Goal: Task Accomplishment & Management: Manage account settings

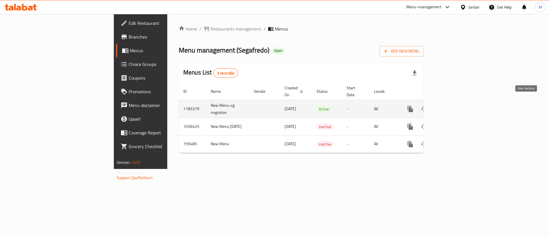
click at [455, 106] on icon "enhanced table" at bounding box center [451, 109] width 7 height 7
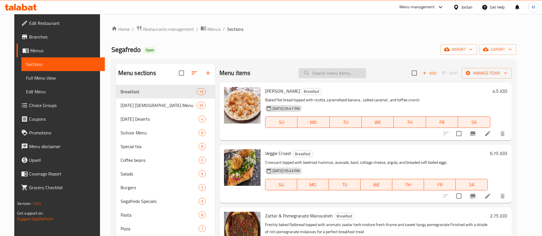
click at [332, 71] on input "search" at bounding box center [332, 73] width 67 height 10
paste input "Pecan Pancak"
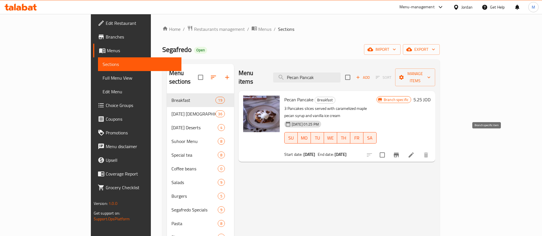
type input "Pecan Pancak"
click at [403, 148] on button "Branch-specific-item" at bounding box center [397, 155] width 14 height 14
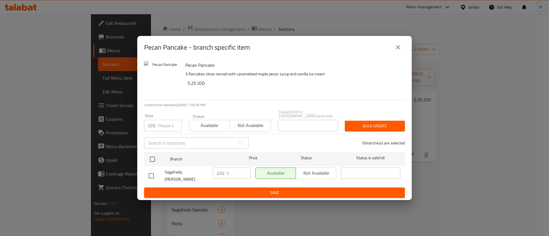
click at [169, 127] on input "number" at bounding box center [170, 125] width 24 height 11
paste input "5.25"
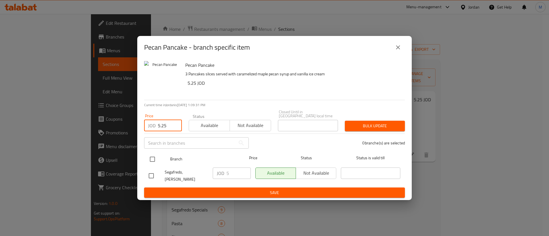
type input "5.25"
click at [154, 159] on input "checkbox" at bounding box center [152, 159] width 12 height 12
checkbox input "true"
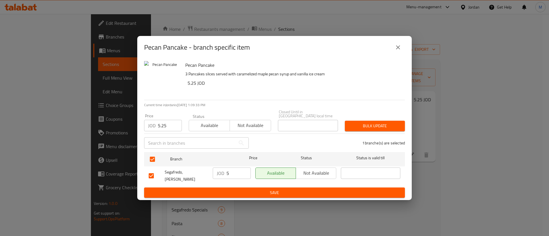
click at [383, 127] on span "Bulk update" at bounding box center [374, 126] width 51 height 7
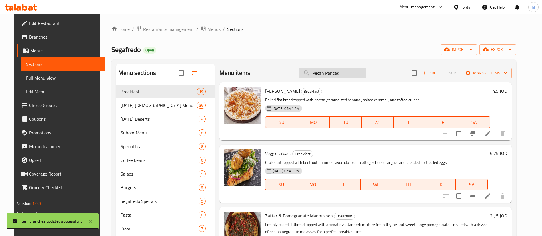
click at [332, 72] on input "Pecan Pancak" at bounding box center [332, 73] width 67 height 10
paste input "Caesar"
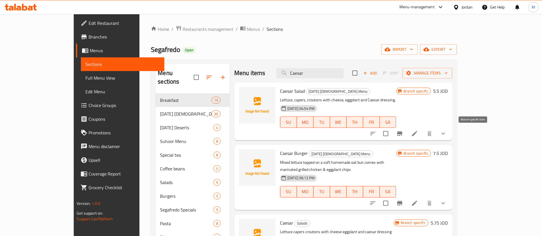
click at [403, 137] on icon "Branch-specific-item" at bounding box center [399, 133] width 7 height 7
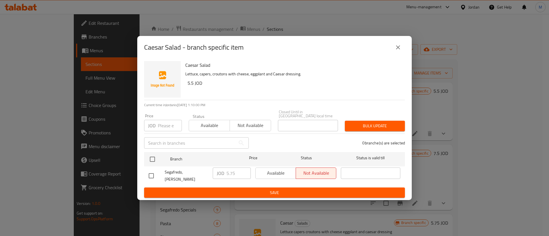
drag, startPoint x: 339, startPoint y: 63, endPoint x: 356, endPoint y: 61, distance: 16.4
click at [342, 63] on div "Caesar Salad Lettuce, capers, croutons with cheese, eggplant and Caesar dressin…" at bounding box center [293, 79] width 220 height 41
click at [395, 51] on icon "close" at bounding box center [397, 47] width 7 height 7
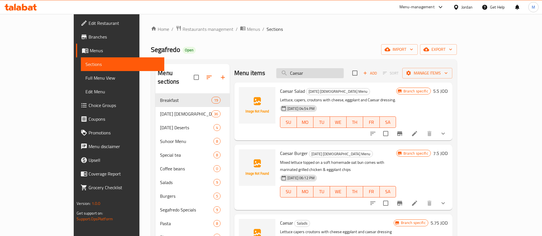
click at [330, 72] on input "Caesar" at bounding box center [309, 73] width 67 height 10
paste input "Grilled Salmon Sandwich"
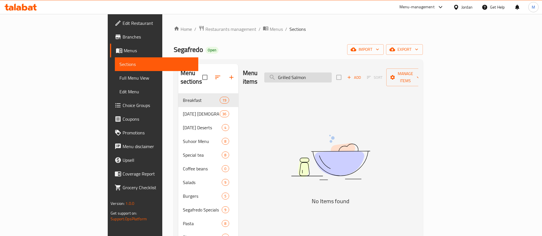
click at [324, 73] on input "Grilled Salmon" at bounding box center [297, 78] width 67 height 10
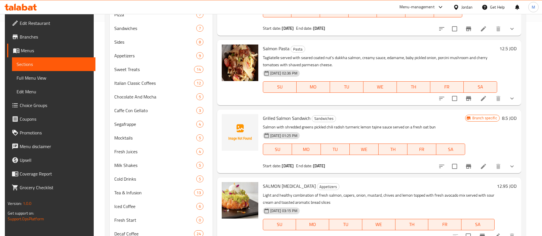
scroll to position [215, 0]
type input "Salmon"
click at [468, 168] on icon "Branch-specific-item" at bounding box center [468, 166] width 7 height 7
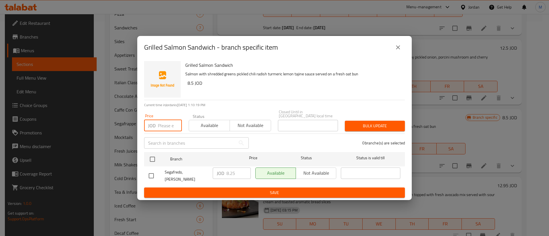
click at [159, 126] on input "number" at bounding box center [170, 125] width 24 height 11
type input "8.5"
click at [147, 159] on input "checkbox" at bounding box center [152, 159] width 12 height 12
checkbox input "true"
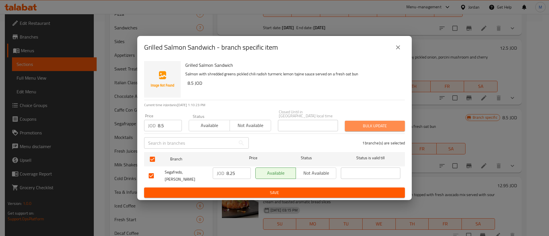
click at [350, 128] on span "Bulk update" at bounding box center [374, 126] width 51 height 7
